Goal: Navigation & Orientation: Find specific page/section

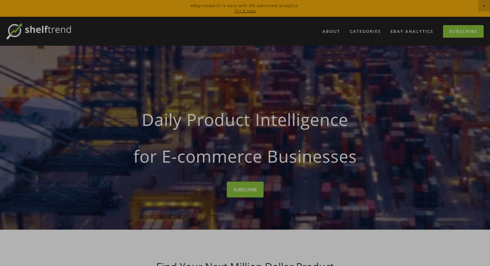
click at [459, 34] on div at bounding box center [245, 133] width 490 height 266
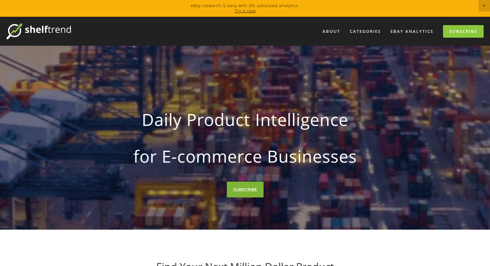
click at [254, 189] on link "SUBSCRIBE" at bounding box center [245, 190] width 37 height 16
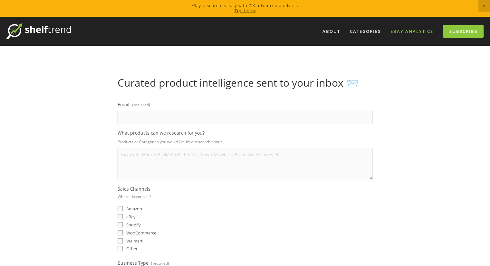
click at [406, 35] on link "eBay Analytics" at bounding box center [411, 31] width 51 height 11
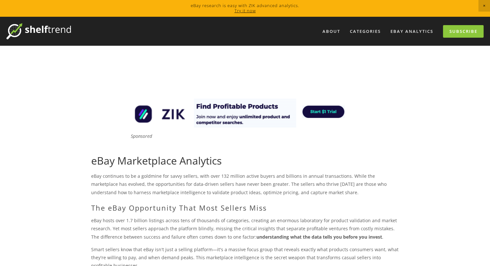
click at [250, 14] on link at bounding box center [245, 8] width 490 height 17
click at [408, 33] on link "eBay Analytics" at bounding box center [411, 31] width 51 height 11
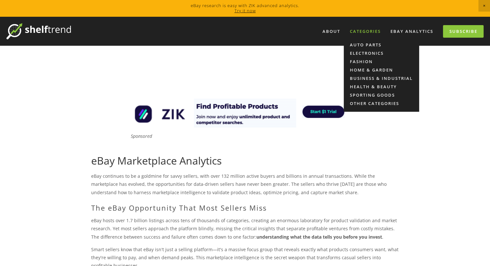
click at [377, 30] on div "Categories" at bounding box center [364, 31] width 39 height 11
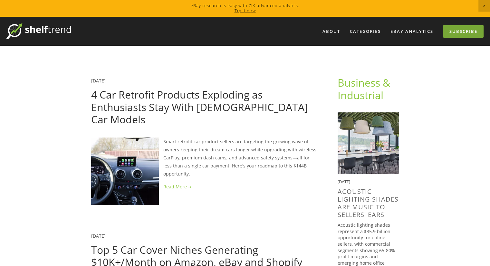
click at [463, 35] on link "Subscribe" at bounding box center [463, 31] width 41 height 13
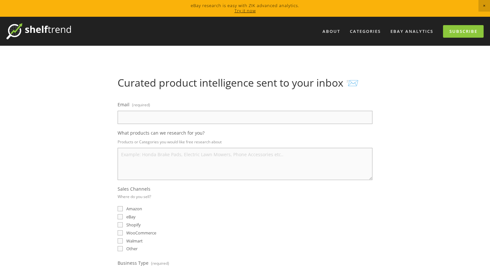
click at [47, 28] on img at bounding box center [38, 31] width 64 height 16
